Goal: Check status: Check status

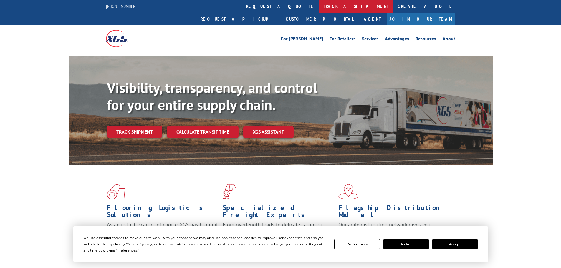
click at [319, 5] on link "track a shipment" at bounding box center [356, 6] width 74 height 13
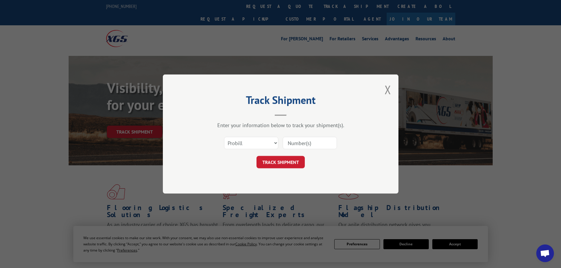
paste input "17545640"
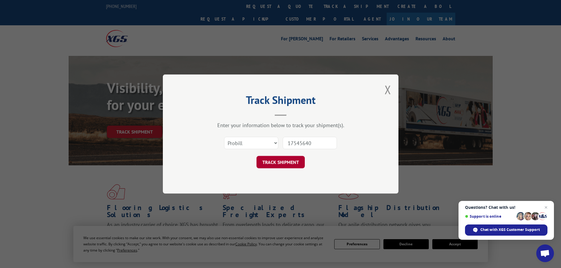
type input "17545640"
click at [284, 161] on button "TRACK SHIPMENT" at bounding box center [281, 162] width 48 height 12
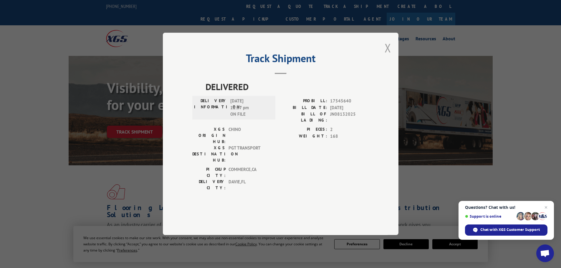
click at [387, 56] on button "Close modal" at bounding box center [388, 48] width 6 height 16
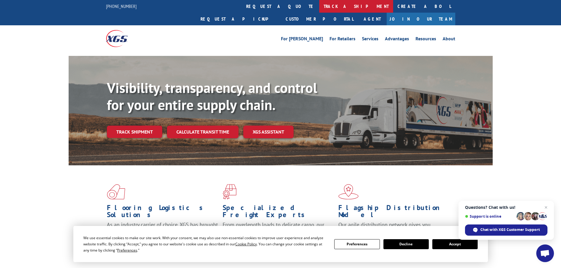
click at [319, 7] on link "track a shipment" at bounding box center [356, 6] width 74 height 13
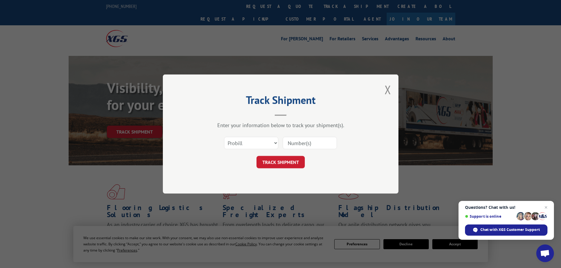
paste input "17545640"
type input "17545640"
click at [287, 158] on button "TRACK SHIPMENT" at bounding box center [281, 162] width 48 height 12
